Goal: Information Seeking & Learning: Learn about a topic

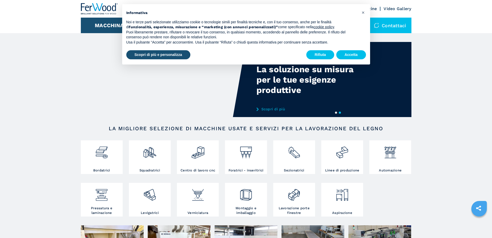
scroll to position [26, 0]
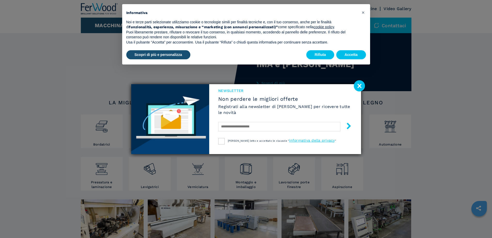
click at [358, 85] on image at bounding box center [359, 85] width 11 height 11
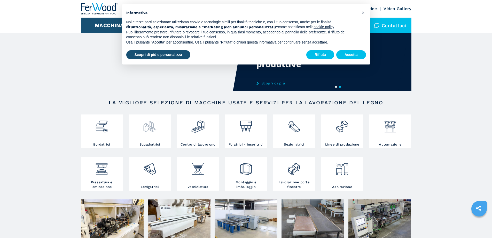
click at [158, 142] on div at bounding box center [149, 129] width 39 height 26
click at [158, 141] on div at bounding box center [149, 129] width 39 height 26
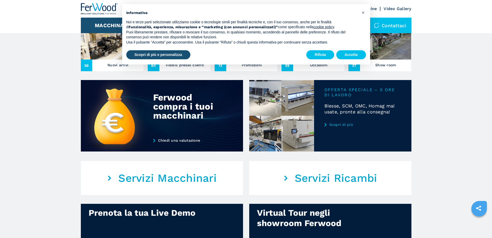
scroll to position [233, 0]
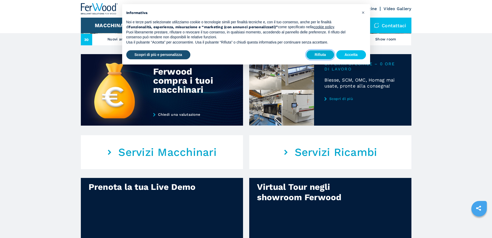
click at [323, 55] on button "Rifiuta" at bounding box center [321, 54] width 28 height 9
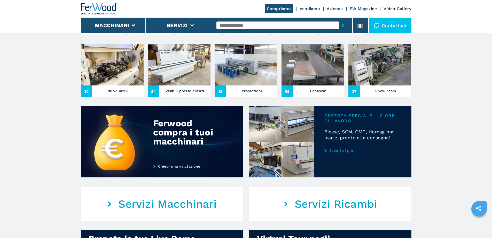
scroll to position [155, 0]
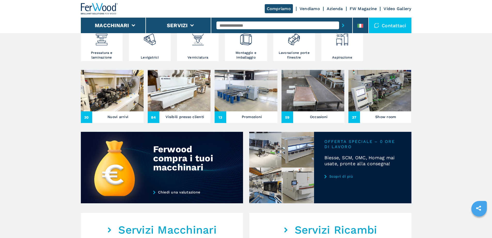
click at [123, 111] on img at bounding box center [112, 90] width 63 height 41
click at [114, 120] on h3 "Nuovi arrivi" at bounding box center [118, 116] width 21 height 7
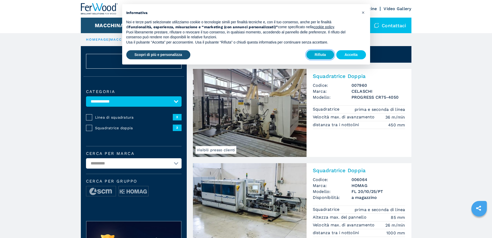
drag, startPoint x: 324, startPoint y: 55, endPoint x: 324, endPoint y: 58, distance: 3.4
click at [324, 55] on button "Rifiuta" at bounding box center [321, 54] width 28 height 9
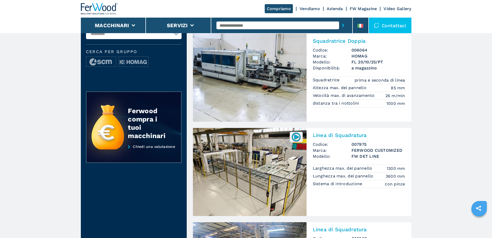
scroll to position [155, 0]
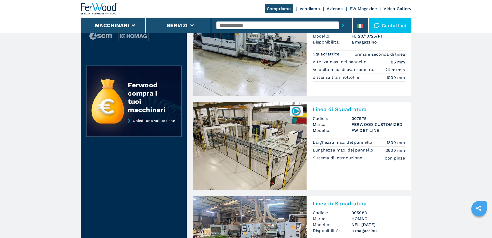
click at [260, 155] on img at bounding box center [250, 146] width 114 height 88
click at [297, 111] on img at bounding box center [296, 111] width 10 height 10
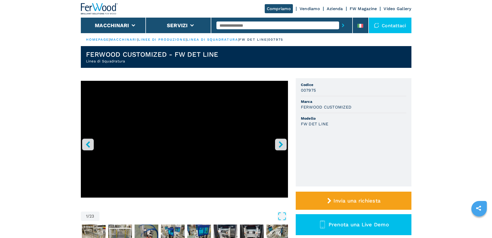
click at [281, 142] on icon "right-button" at bounding box center [281, 144] width 4 height 6
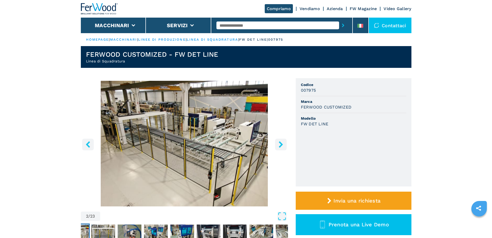
click at [282, 141] on icon "right-button" at bounding box center [281, 144] width 6 height 6
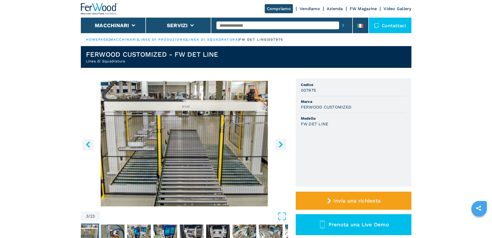
click at [282, 142] on icon "right-button" at bounding box center [281, 144] width 6 height 6
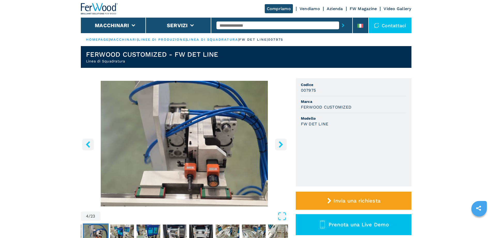
click at [284, 143] on icon "right-button" at bounding box center [281, 144] width 6 height 6
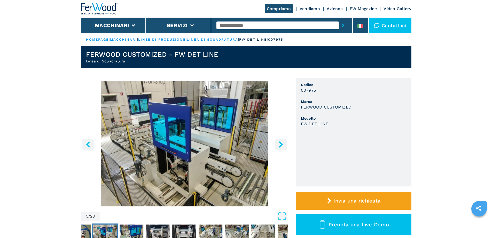
click at [280, 146] on icon "right-button" at bounding box center [281, 144] width 4 height 6
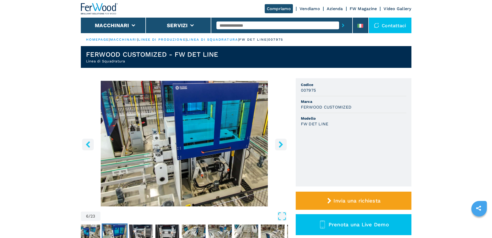
click at [280, 146] on icon "right-button" at bounding box center [281, 144] width 4 height 6
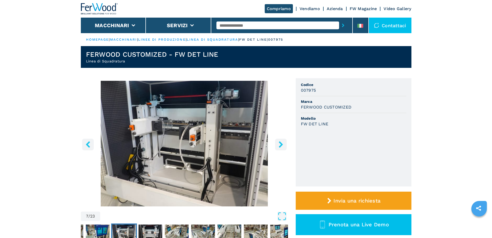
click at [280, 146] on icon "right-button" at bounding box center [281, 144] width 4 height 6
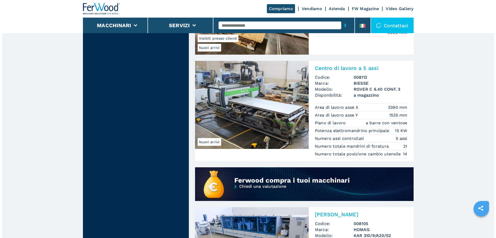
scroll to position [1266, 0]
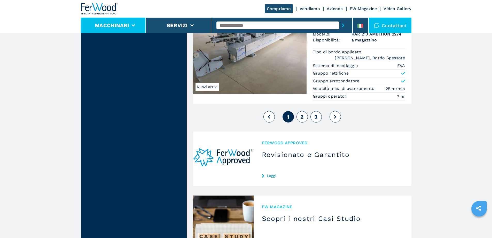
click at [133, 25] on icon at bounding box center [134, 25] width 4 height 2
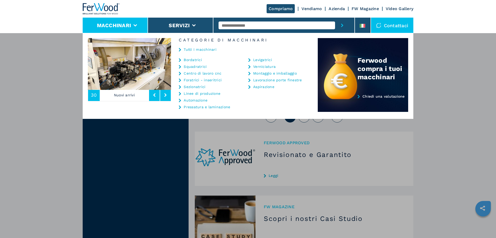
click at [136, 26] on icon at bounding box center [136, 25] width 4 height 2
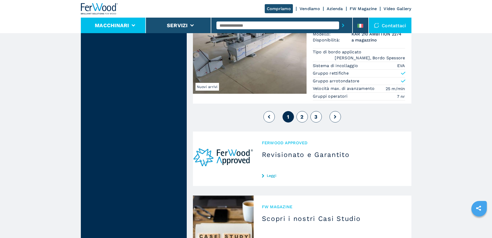
click at [136, 26] on li "Macchinari" at bounding box center [113, 26] width 65 height 16
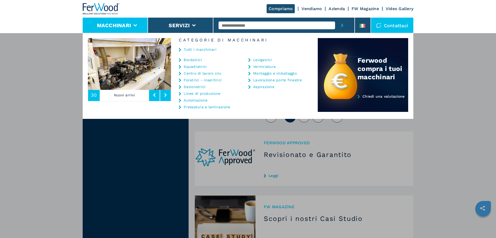
click at [198, 60] on link "Bordatrici" at bounding box center [193, 60] width 18 height 4
click at [198, 59] on link "Bordatrici" at bounding box center [193, 60] width 18 height 4
click at [197, 59] on link "Bordatrici" at bounding box center [193, 60] width 18 height 4
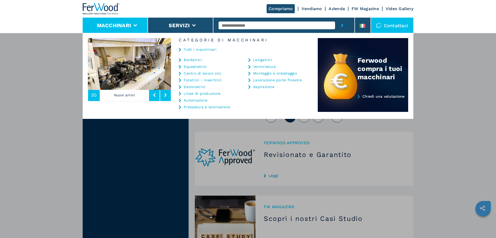
click at [179, 59] on icon at bounding box center [180, 60] width 2 height 4
click at [180, 60] on icon at bounding box center [180, 60] width 2 height 4
click at [181, 60] on icon at bounding box center [180, 60] width 2 height 4
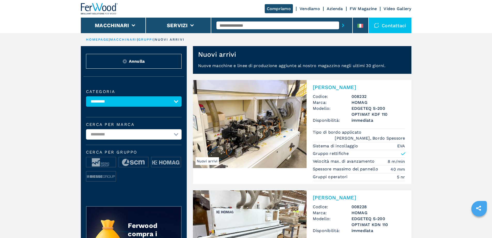
click at [174, 104] on select "**********" at bounding box center [134, 101] width 96 height 10
select select "**********"
click at [86, 100] on select "**********" at bounding box center [134, 101] width 96 height 10
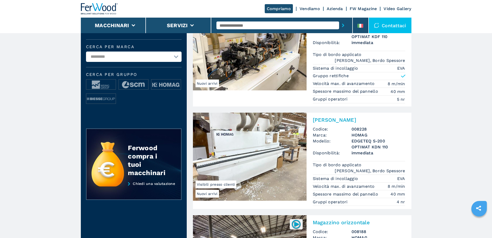
scroll to position [26, 0]
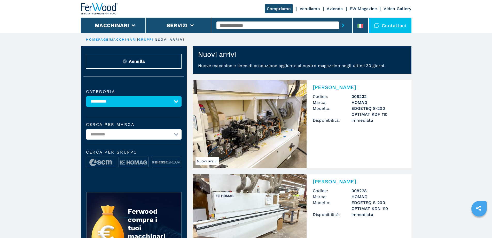
select select "**********"
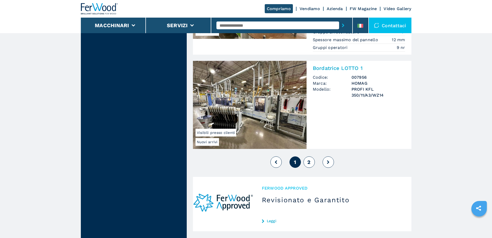
scroll to position [1275, 0]
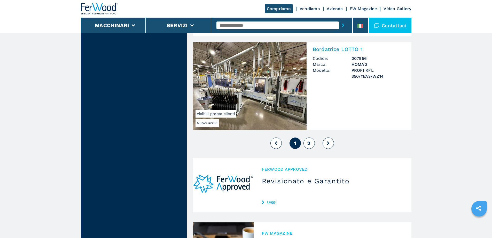
click at [310, 140] on span "2" at bounding box center [309, 143] width 3 height 6
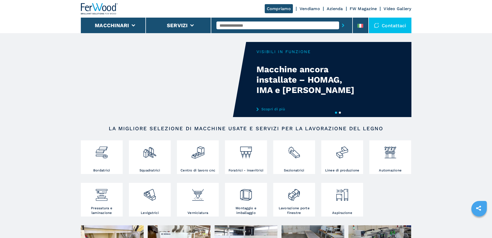
scroll to position [52, 0]
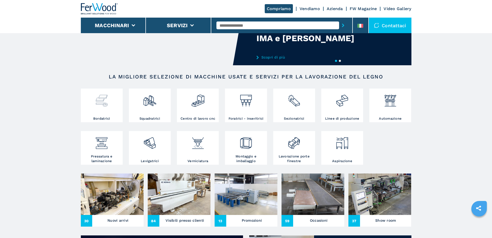
click at [105, 116] on div at bounding box center [101, 103] width 39 height 26
click at [105, 104] on img at bounding box center [102, 99] width 14 height 18
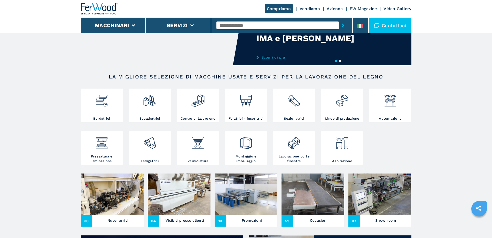
scroll to position [103, 0]
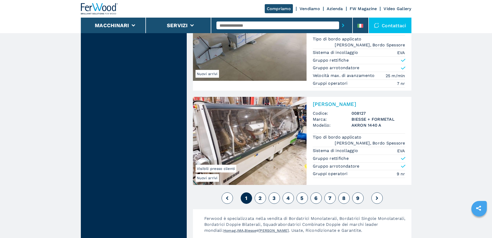
scroll to position [1318, 0]
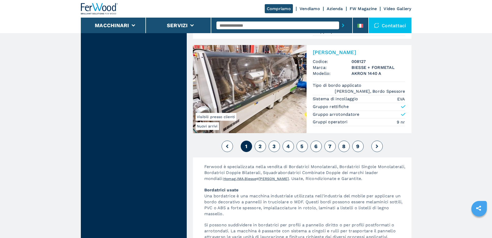
click at [261, 143] on span "2" at bounding box center [260, 146] width 3 height 6
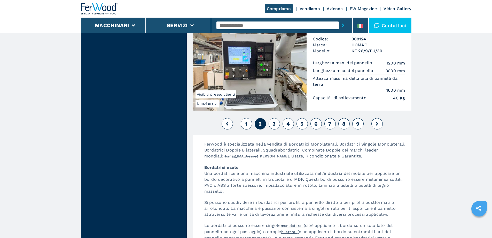
scroll to position [1344, 0]
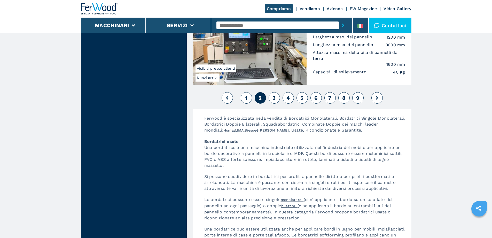
click at [273, 97] on span "3" at bounding box center [274, 98] width 3 height 6
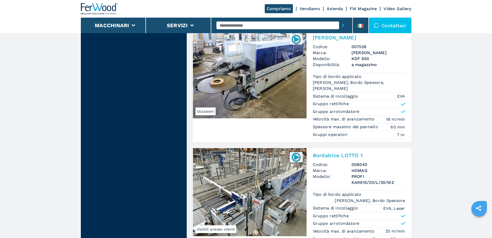
scroll to position [775, 0]
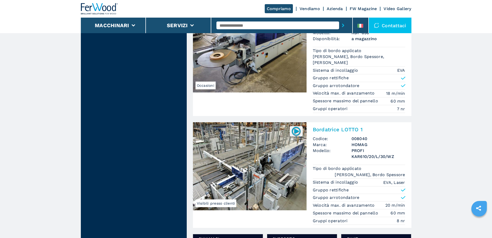
click at [297, 126] on img at bounding box center [296, 131] width 10 height 10
